Goal: Transaction & Acquisition: Obtain resource

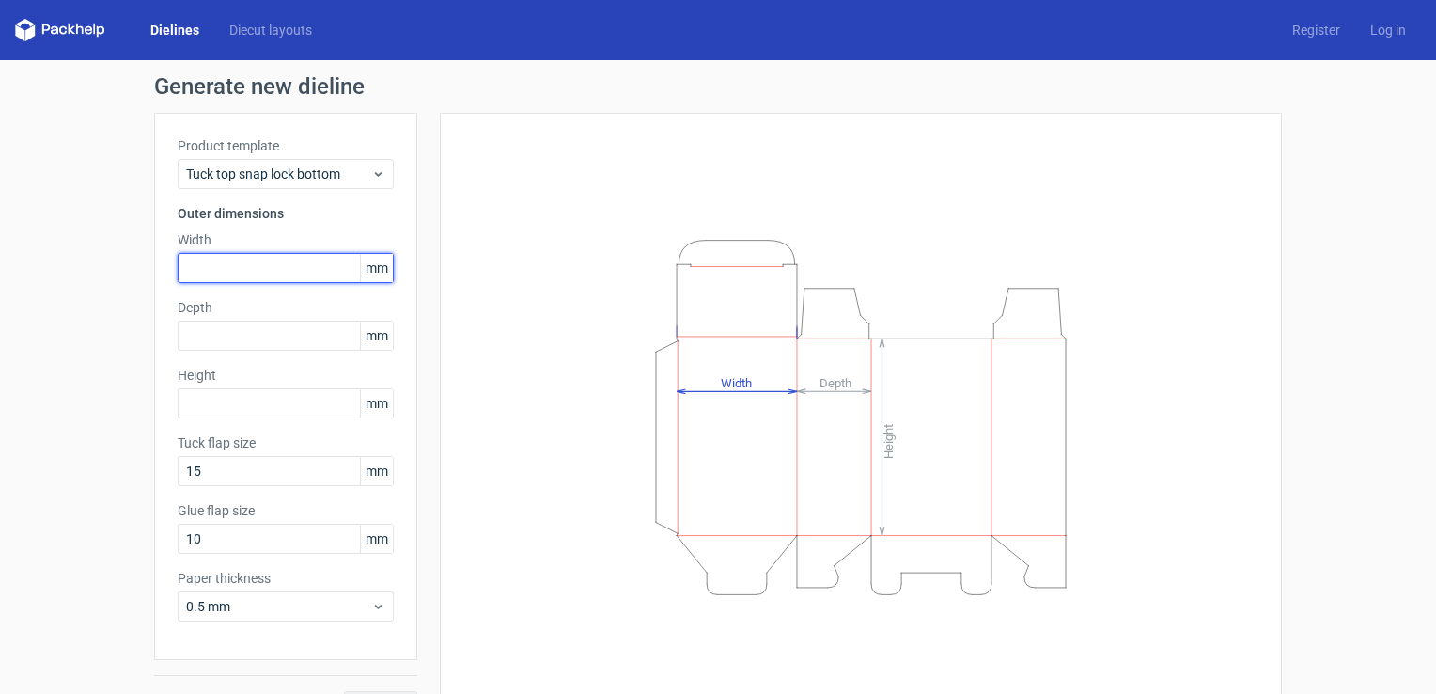
click at [247, 253] on input "text" at bounding box center [286, 268] width 216 height 30
type input "60"
type input "45"
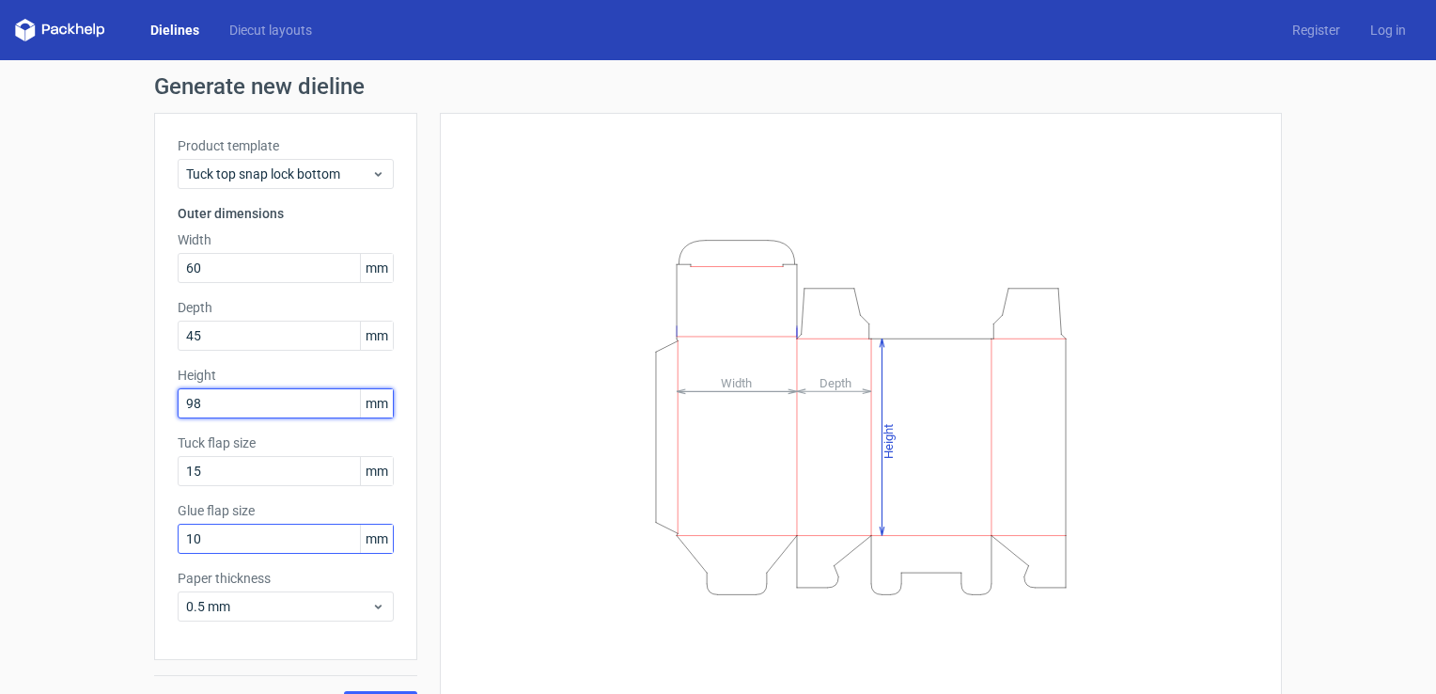
scroll to position [41, 0]
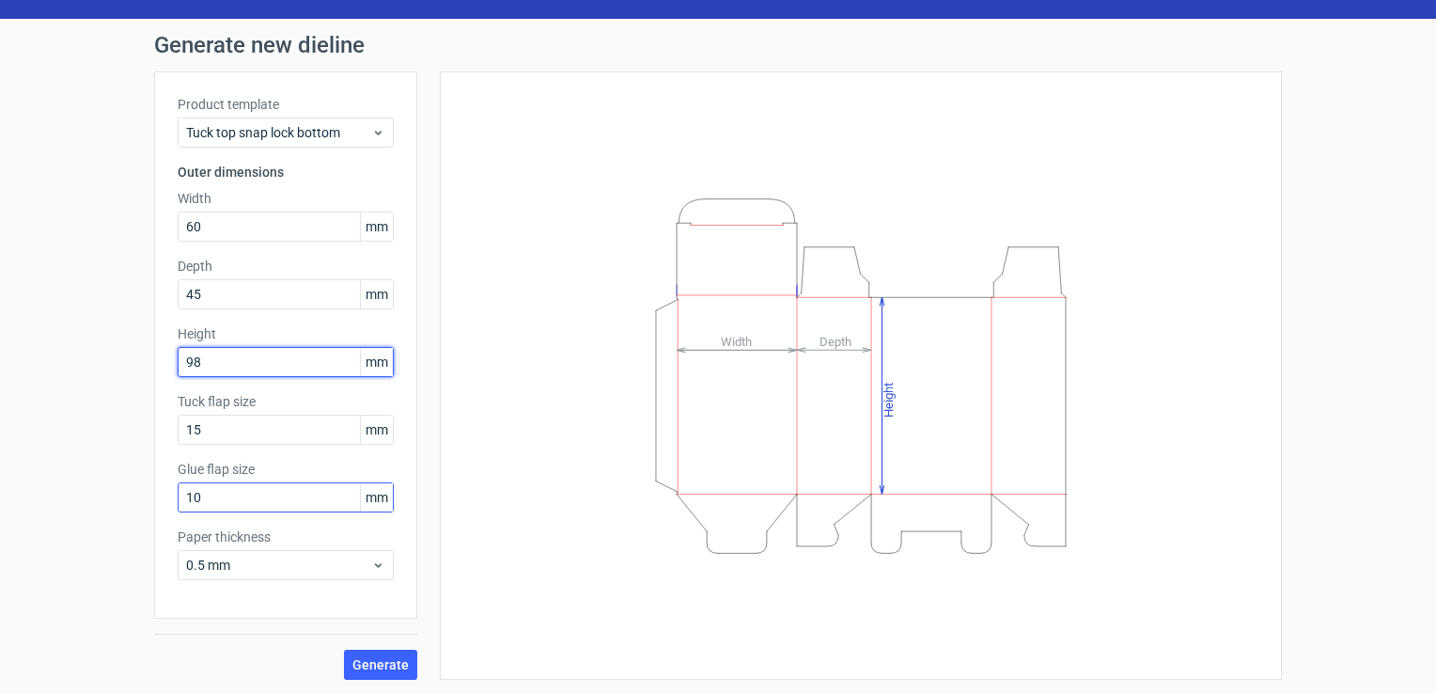
type input "98"
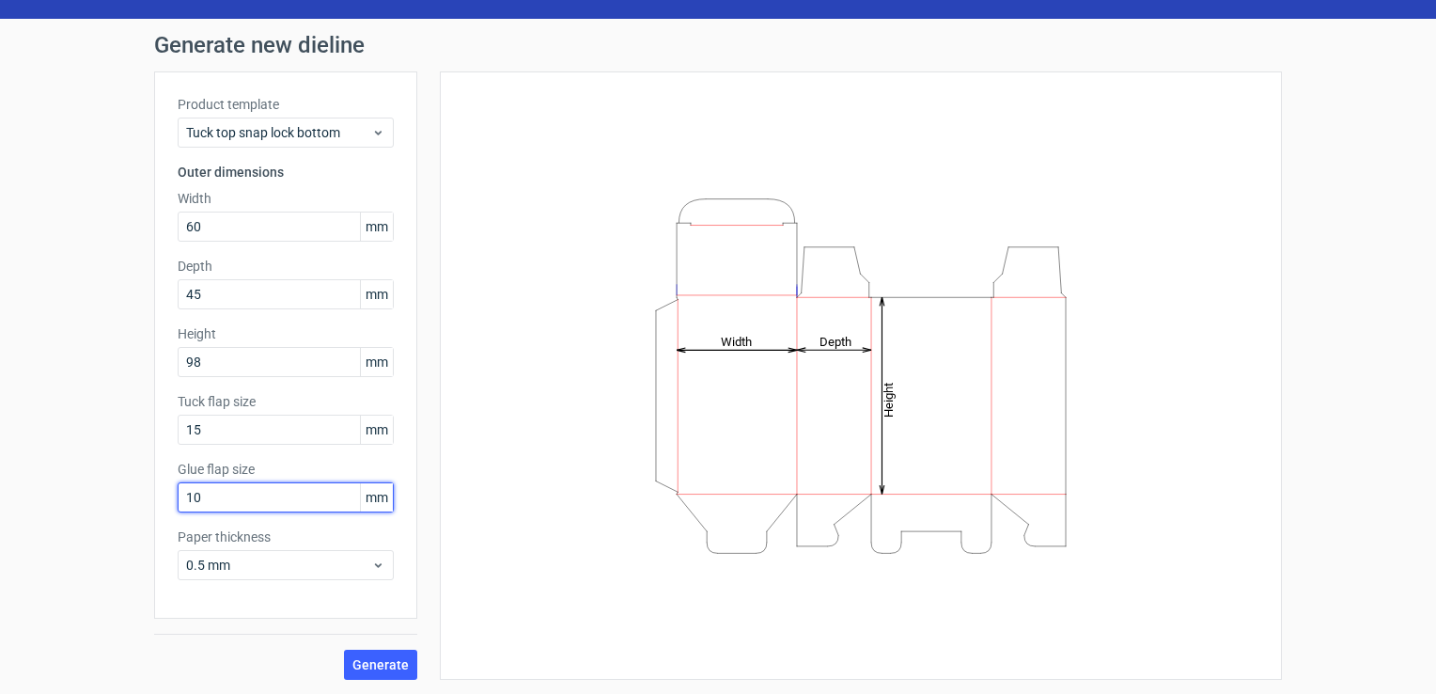
drag, startPoint x: 226, startPoint y: 493, endPoint x: 126, endPoint y: 482, distance: 100.3
click at [141, 495] on div "Generate new dieline Product template Tuck top snap lock bottom Outer dimension…" at bounding box center [718, 357] width 1436 height 676
type input "15"
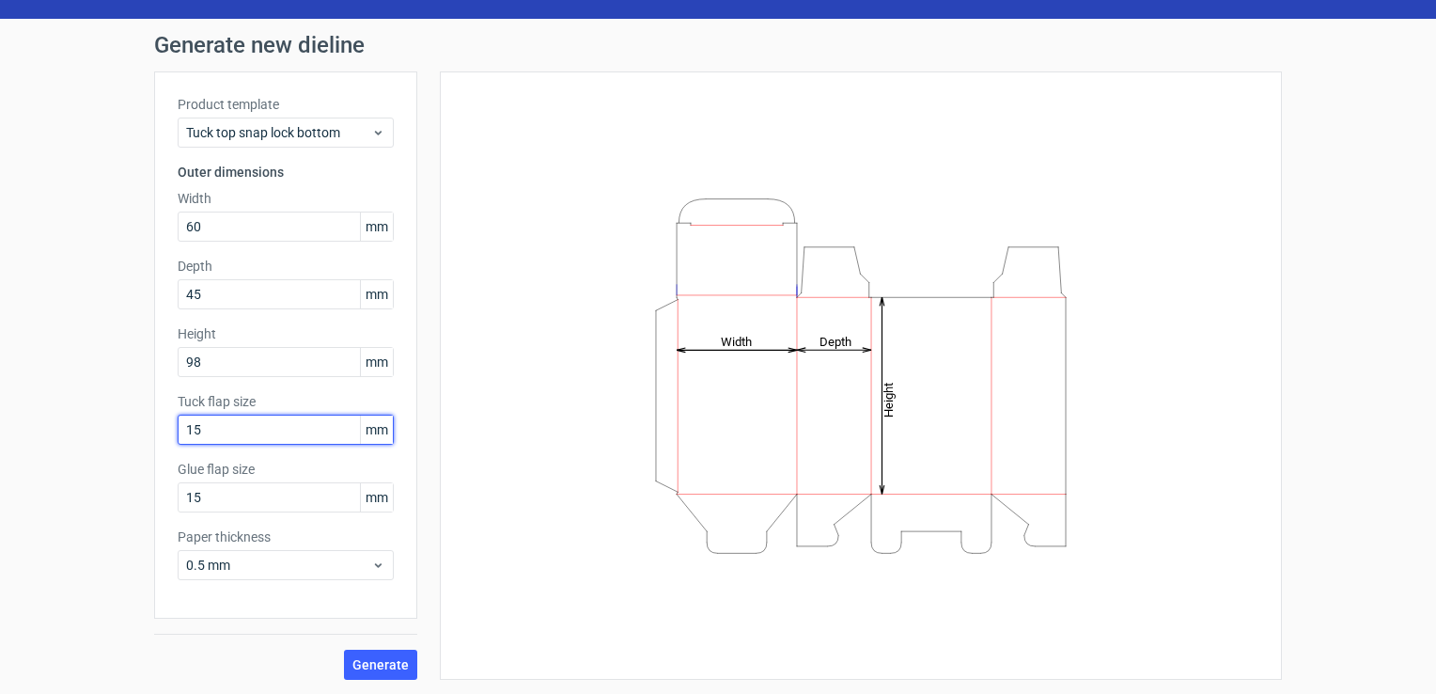
drag, startPoint x: 179, startPoint y: 431, endPoint x: 219, endPoint y: 436, distance: 40.7
click at [219, 436] on input "15" at bounding box center [286, 429] width 216 height 30
type input "12"
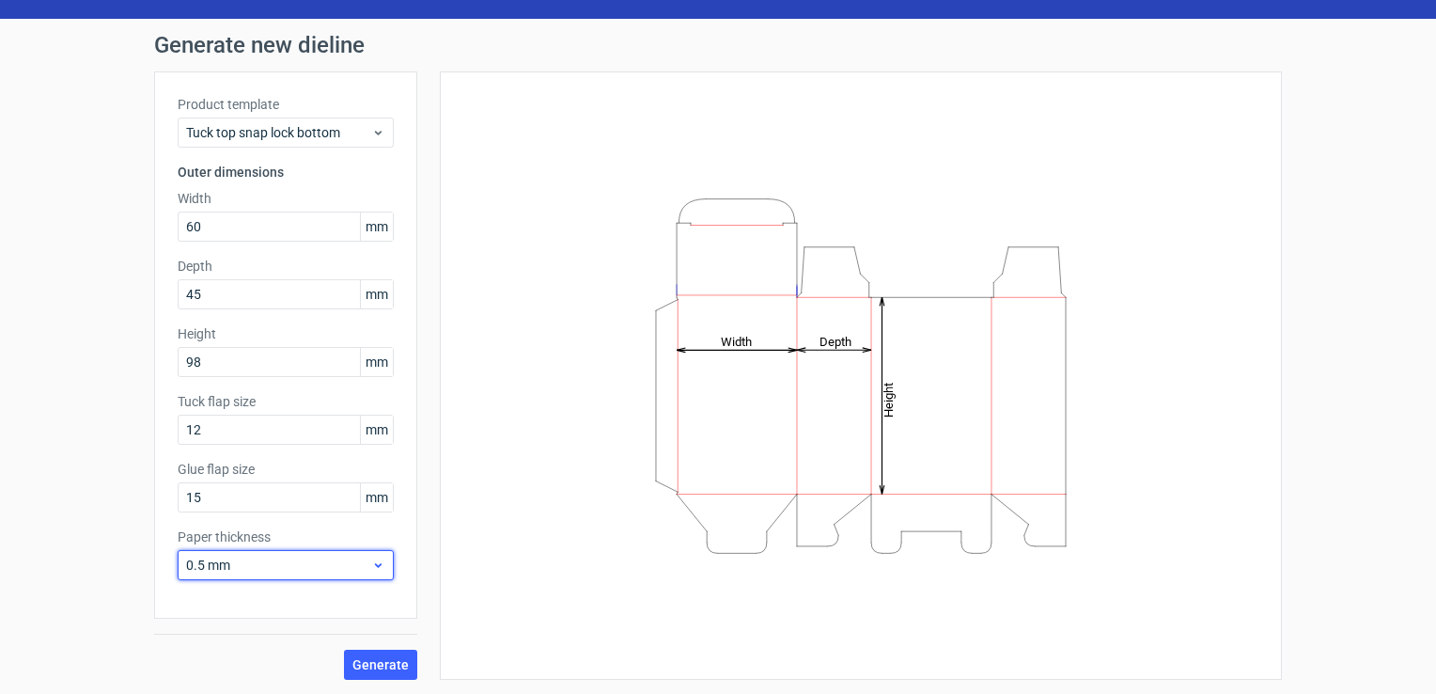
click at [283, 575] on div "0.5 mm" at bounding box center [286, 565] width 216 height 30
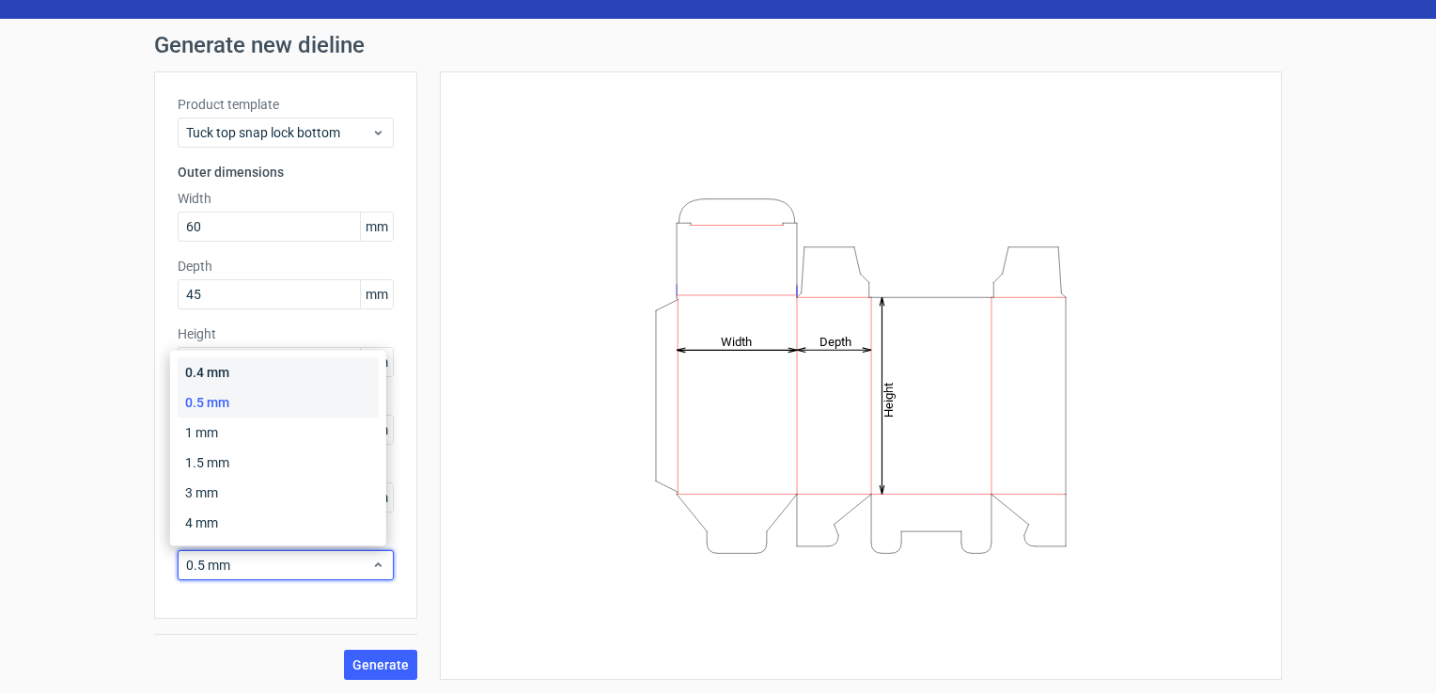
click at [254, 376] on div "0.4 mm" at bounding box center [278, 372] width 201 height 30
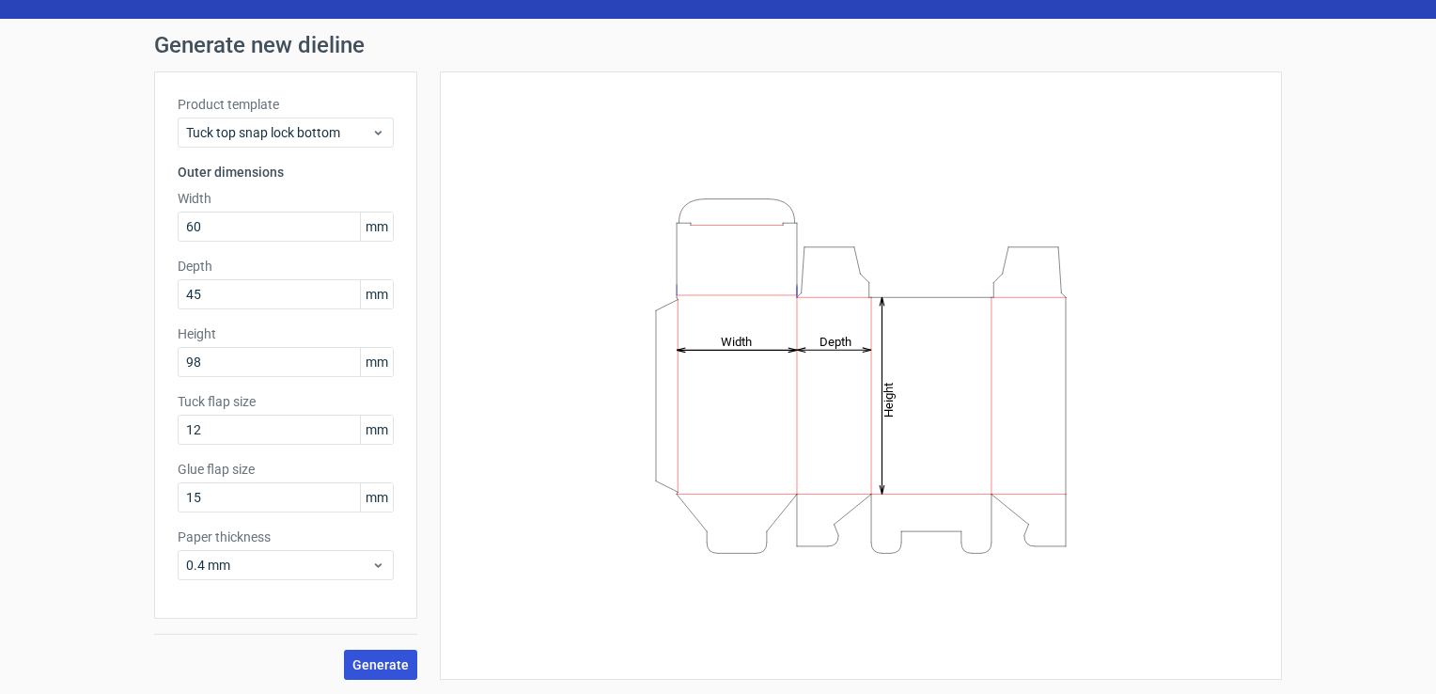
click at [383, 658] on span "Generate" at bounding box center [380, 664] width 56 height 13
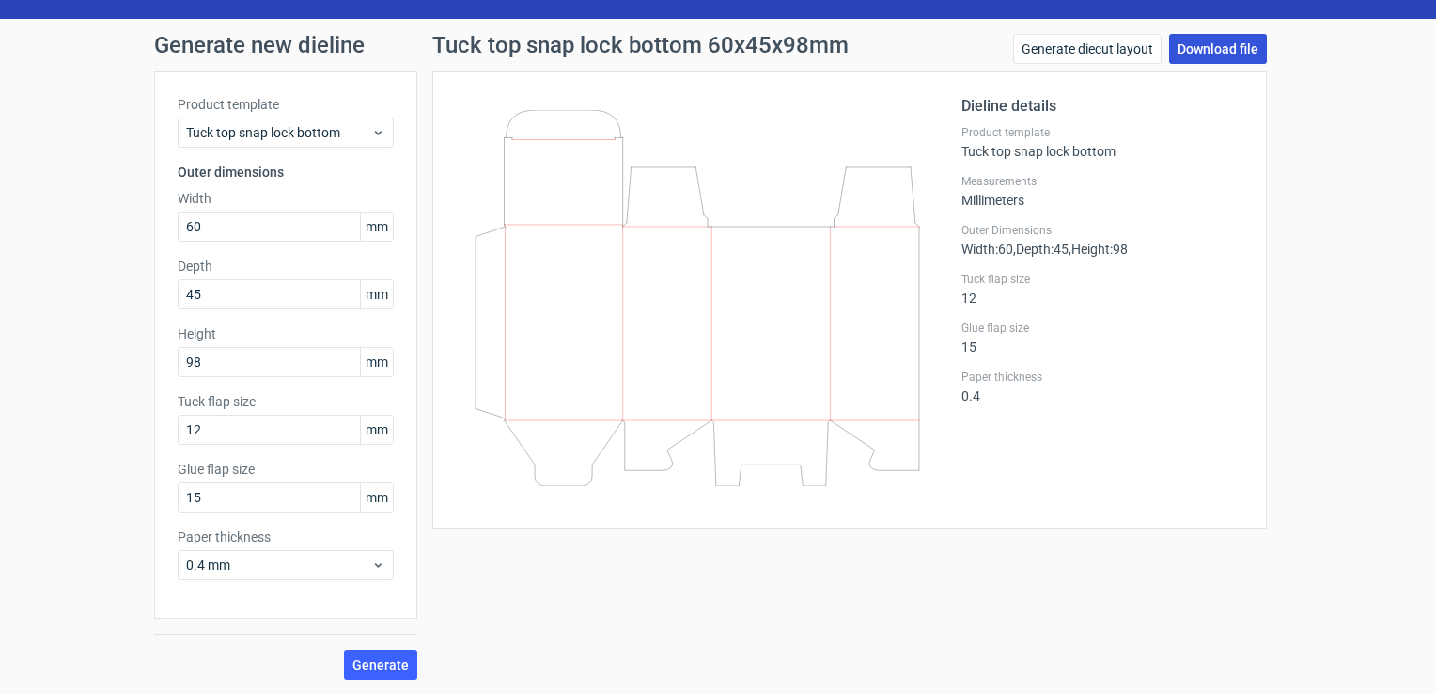
click at [1210, 55] on link "Download file" at bounding box center [1218, 49] width 98 height 30
click at [274, 135] on span "Tuck top snap lock bottom" at bounding box center [278, 132] width 185 height 19
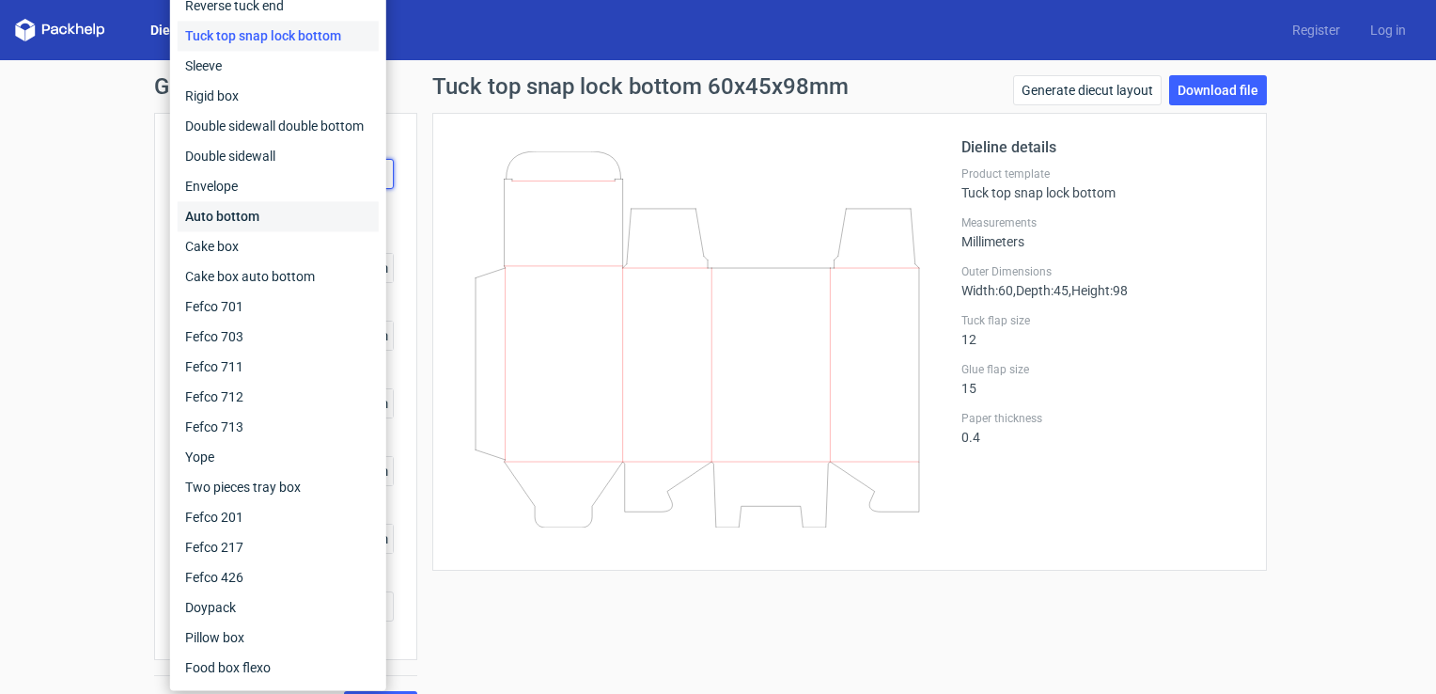
click at [221, 225] on div "Auto bottom" at bounding box center [278, 216] width 201 height 30
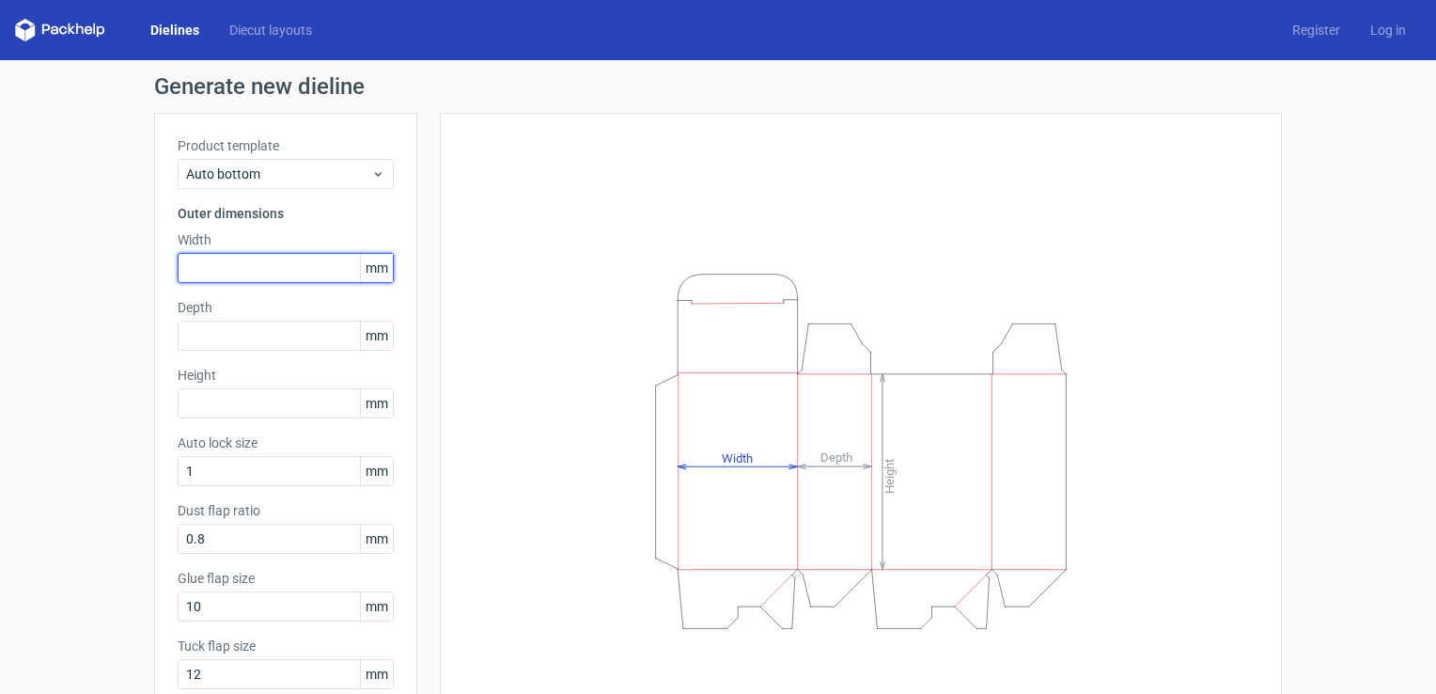
click at [234, 275] on input "text" at bounding box center [286, 268] width 216 height 30
type input "60"
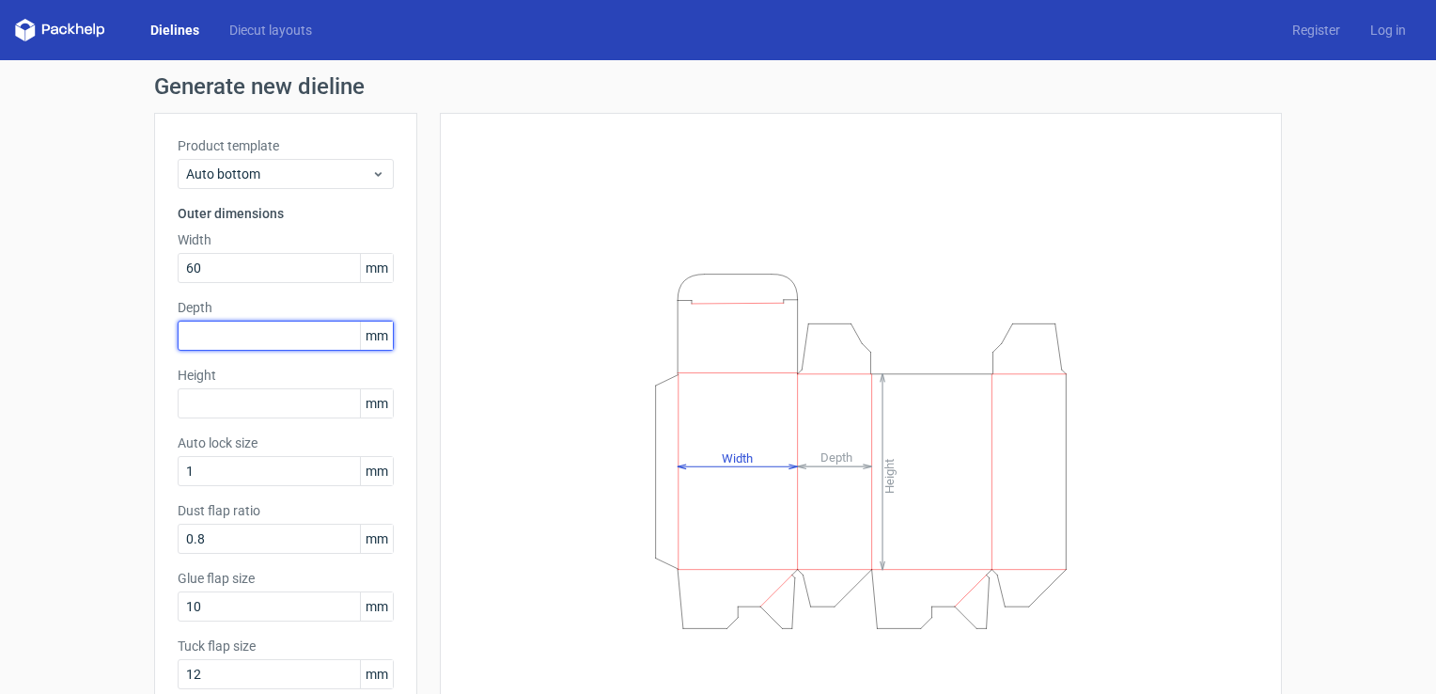
click at [216, 341] on input "text" at bounding box center [286, 335] width 216 height 30
type input "45"
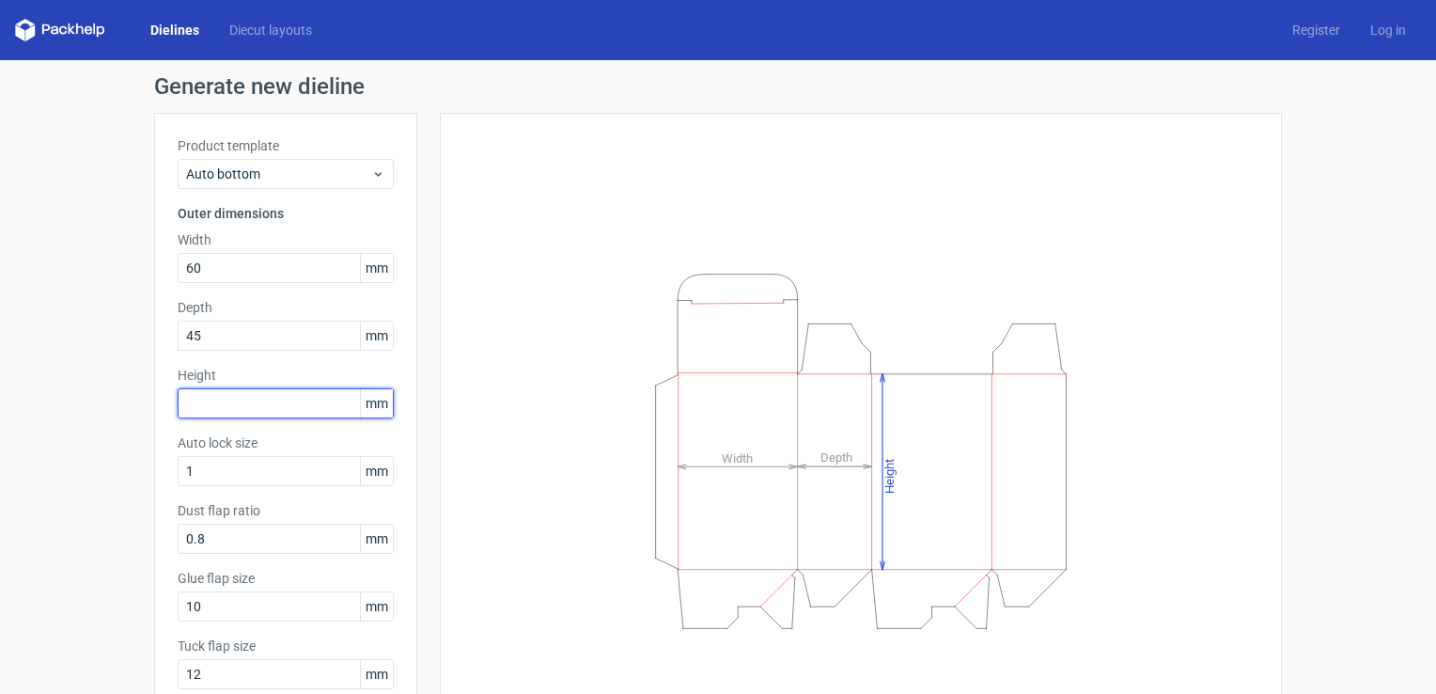
click at [199, 403] on input "text" at bounding box center [286, 403] width 216 height 30
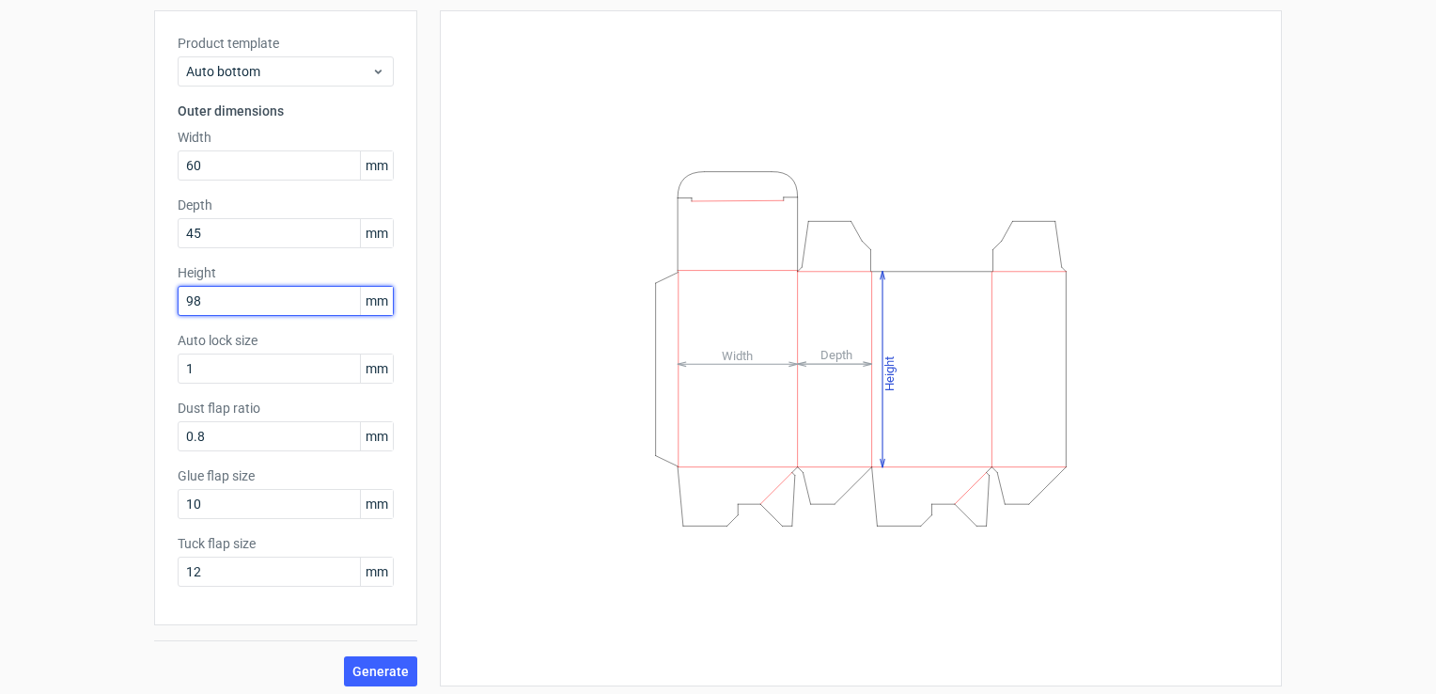
scroll to position [109, 0]
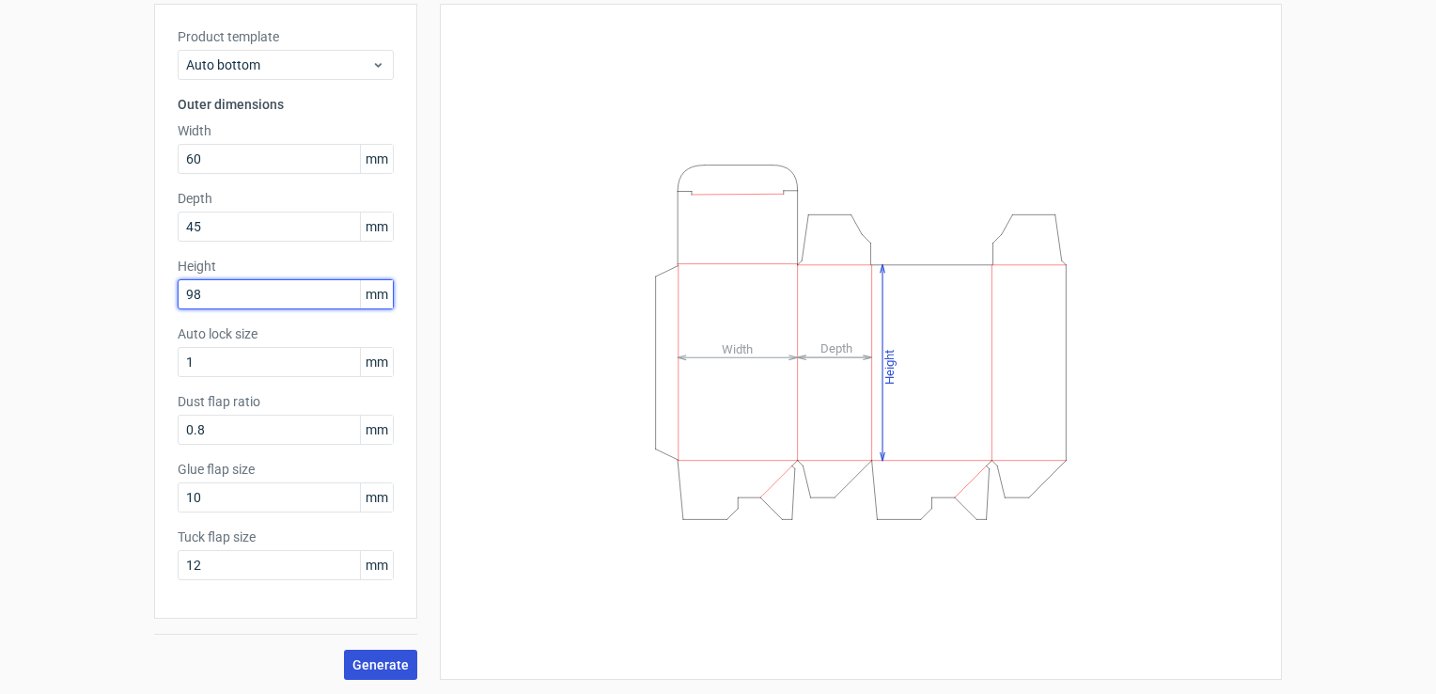
type input "98"
click at [369, 665] on span "Generate" at bounding box center [380, 664] width 56 height 13
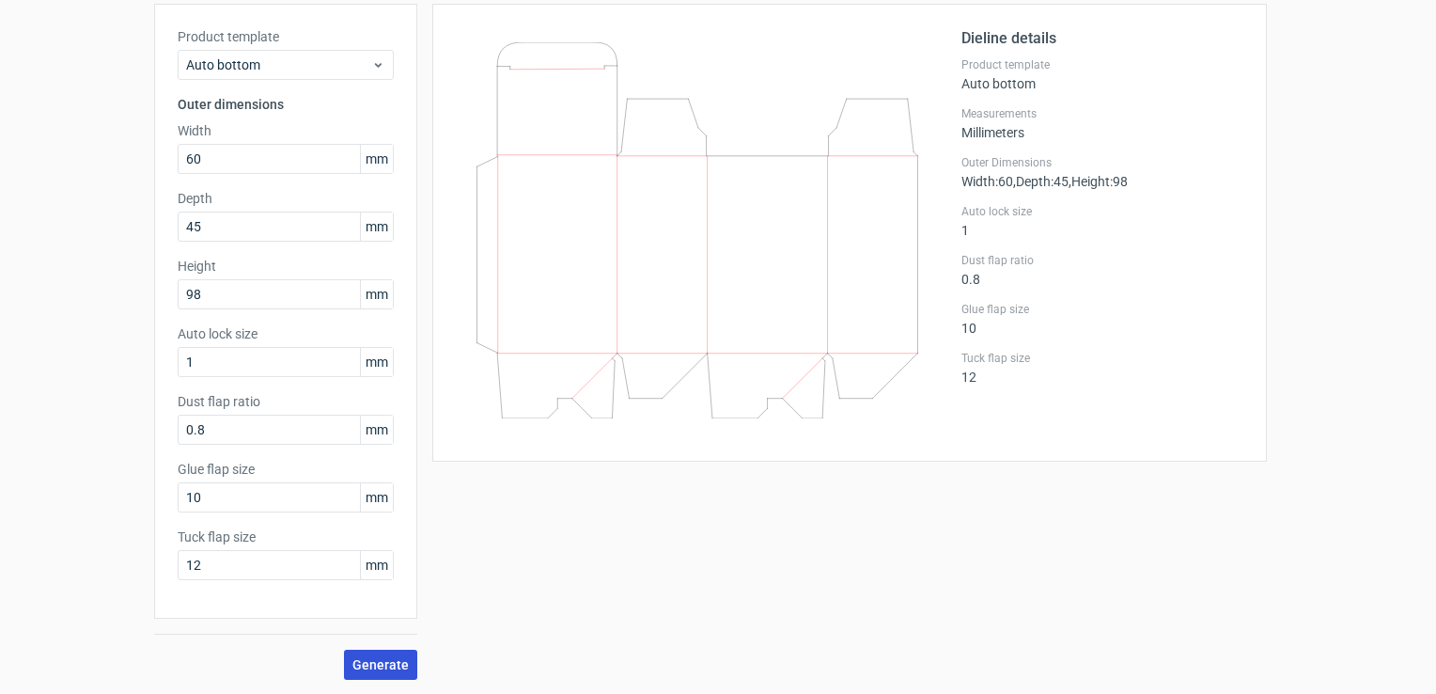
click at [1061, 570] on div "Auto bottom 60x45x98mm Generate diecut layout Download file Dieline details Pro…" at bounding box center [849, 322] width 865 height 713
click at [393, 664] on span "Generate" at bounding box center [380, 664] width 56 height 13
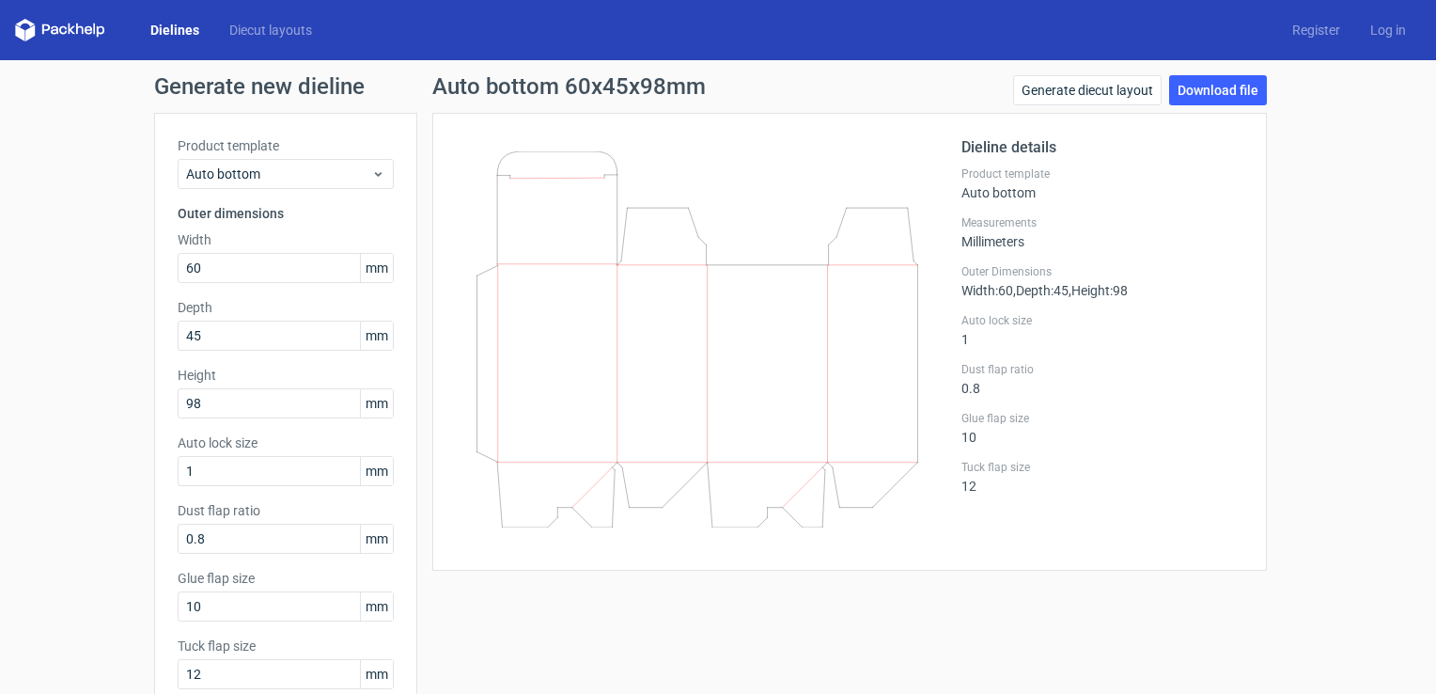
click at [1209, 329] on div "Auto lock size 1" at bounding box center [1102, 330] width 282 height 34
click at [1217, 92] on link "Download file" at bounding box center [1218, 90] width 98 height 30
